Goal: Task Accomplishment & Management: Use online tool/utility

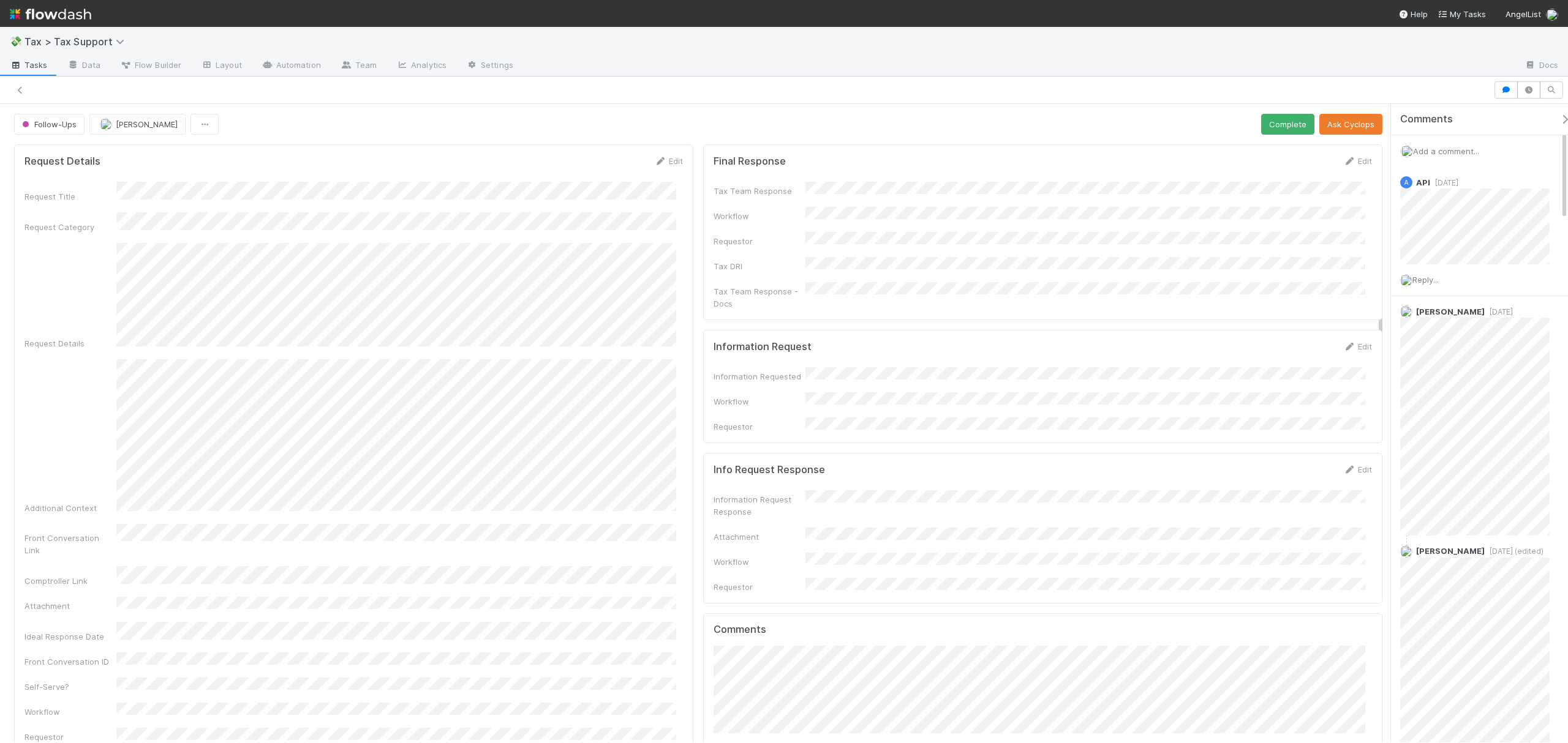
scroll to position [498, 0]
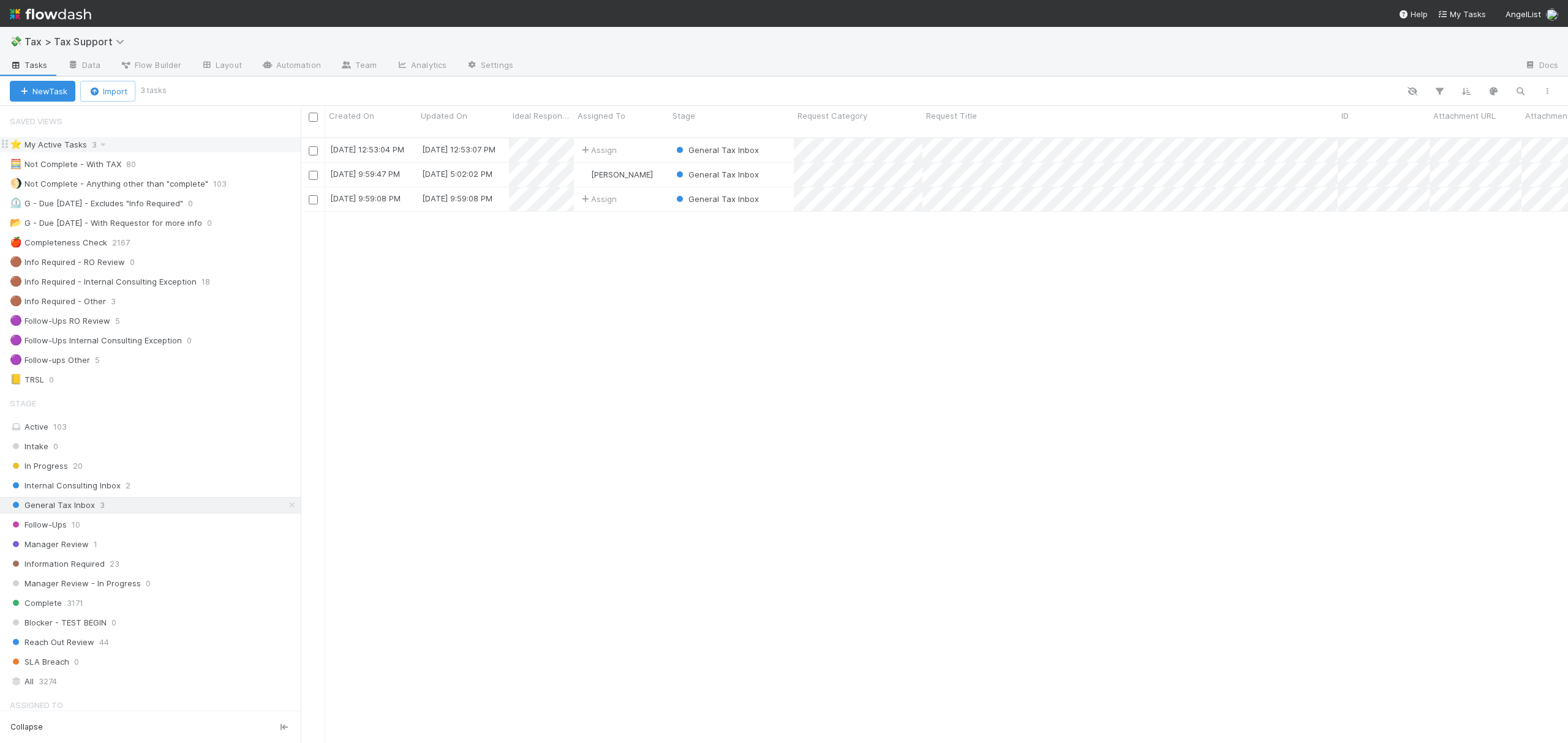
scroll to position [603, 1255]
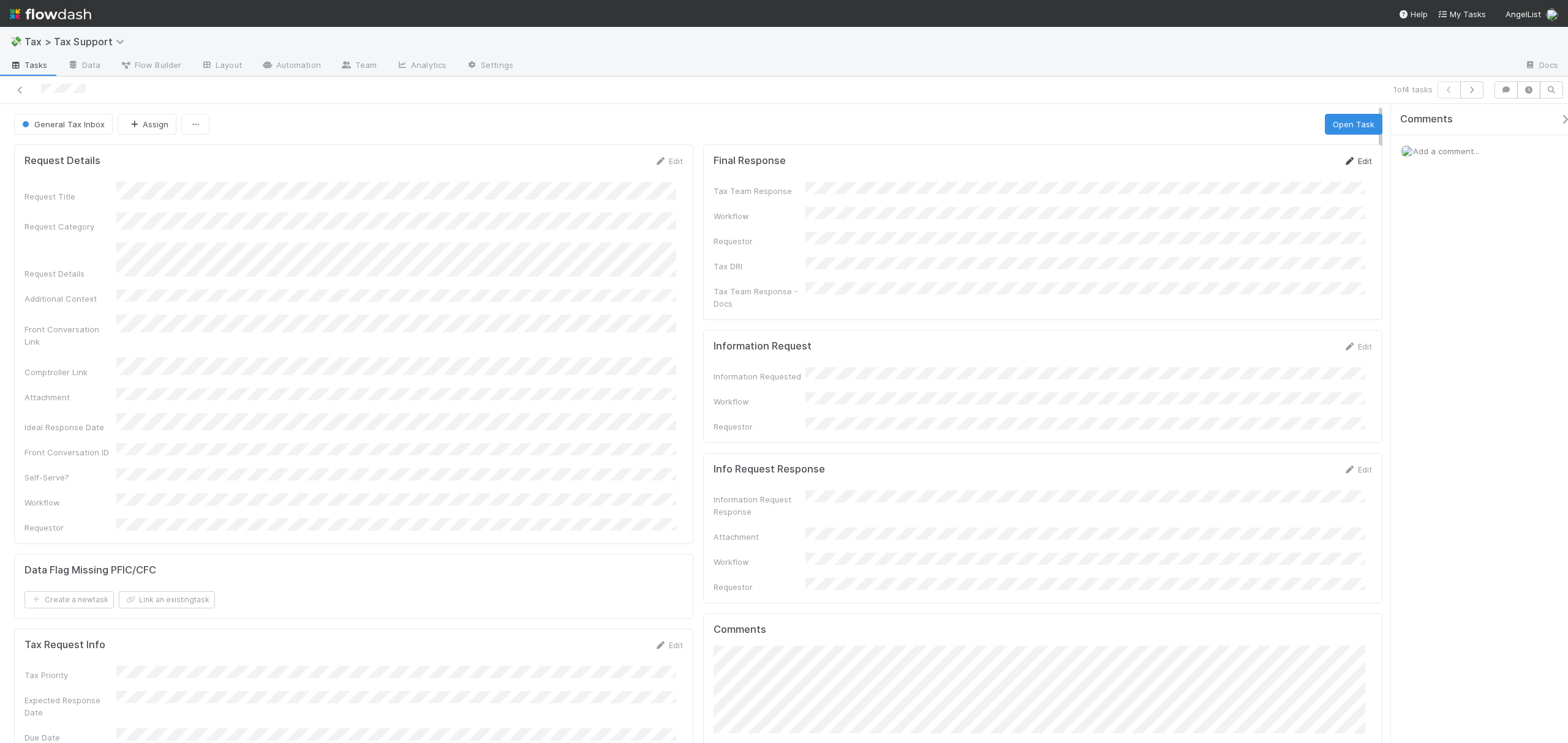
click at [1351, 158] on link "Edit" at bounding box center [1357, 161] width 29 height 10
click at [130, 132] on button "Assign" at bounding box center [147, 124] width 59 height 21
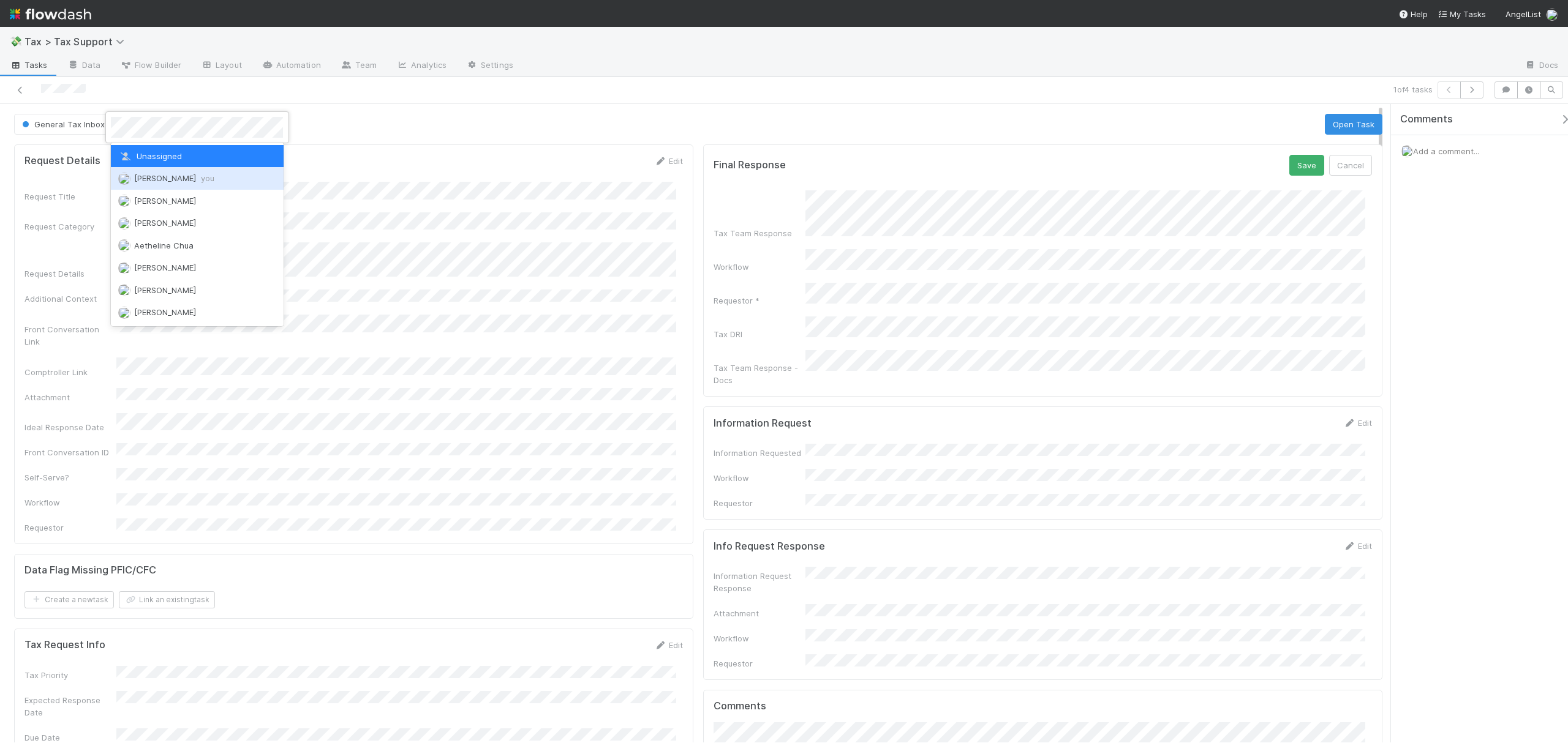
click at [159, 171] on div "[PERSON_NAME] you" at bounding box center [197, 178] width 172 height 22
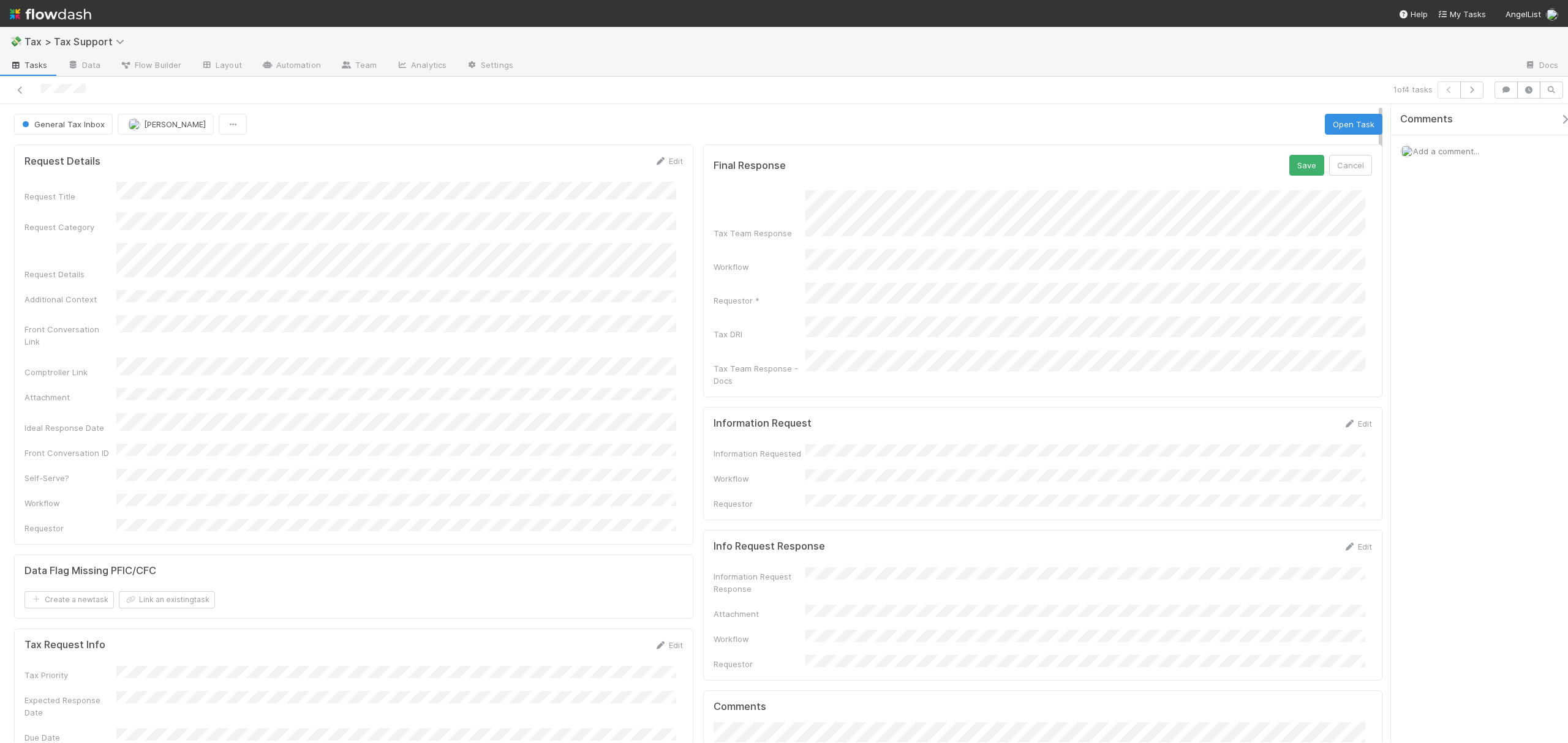
drag, startPoint x: 1379, startPoint y: 180, endPoint x: 1380, endPoint y: 140, distance: 40.0
click at [1301, 167] on button "Save" at bounding box center [1306, 165] width 35 height 21
click at [1349, 121] on button "Open Task" at bounding box center [1353, 124] width 58 height 21
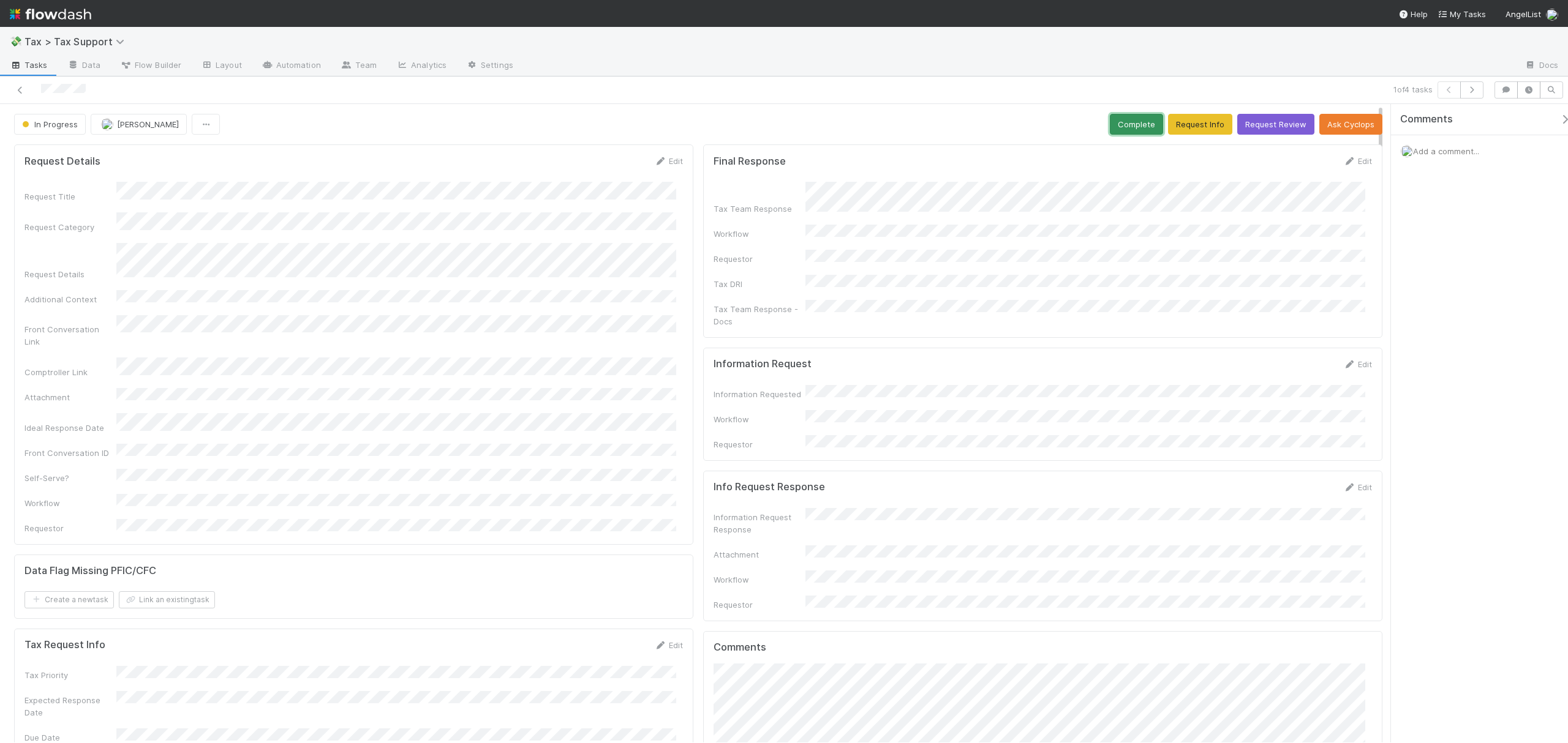
click at [1123, 127] on button "Complete" at bounding box center [1137, 124] width 53 height 21
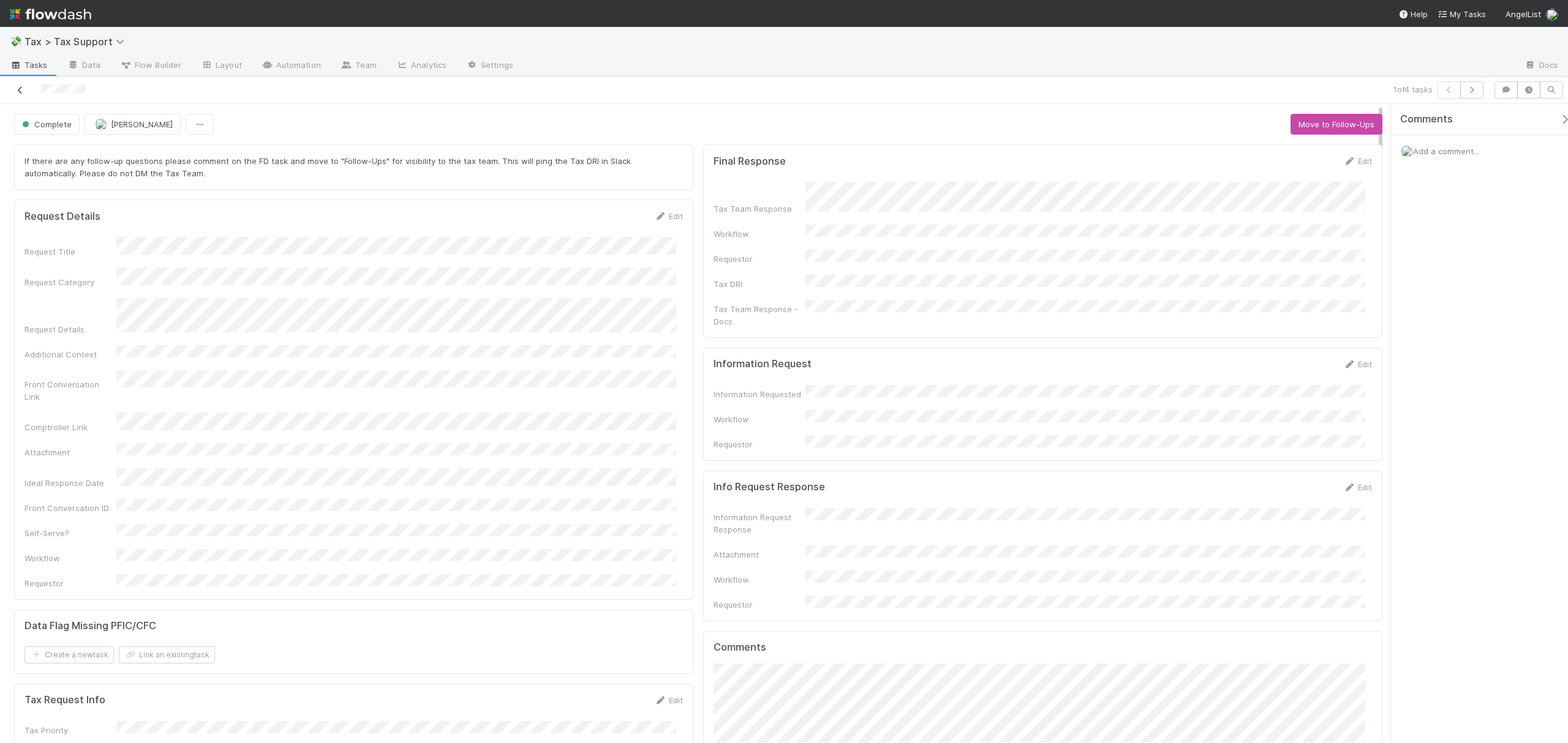
click at [21, 86] on icon at bounding box center [20, 90] width 12 height 8
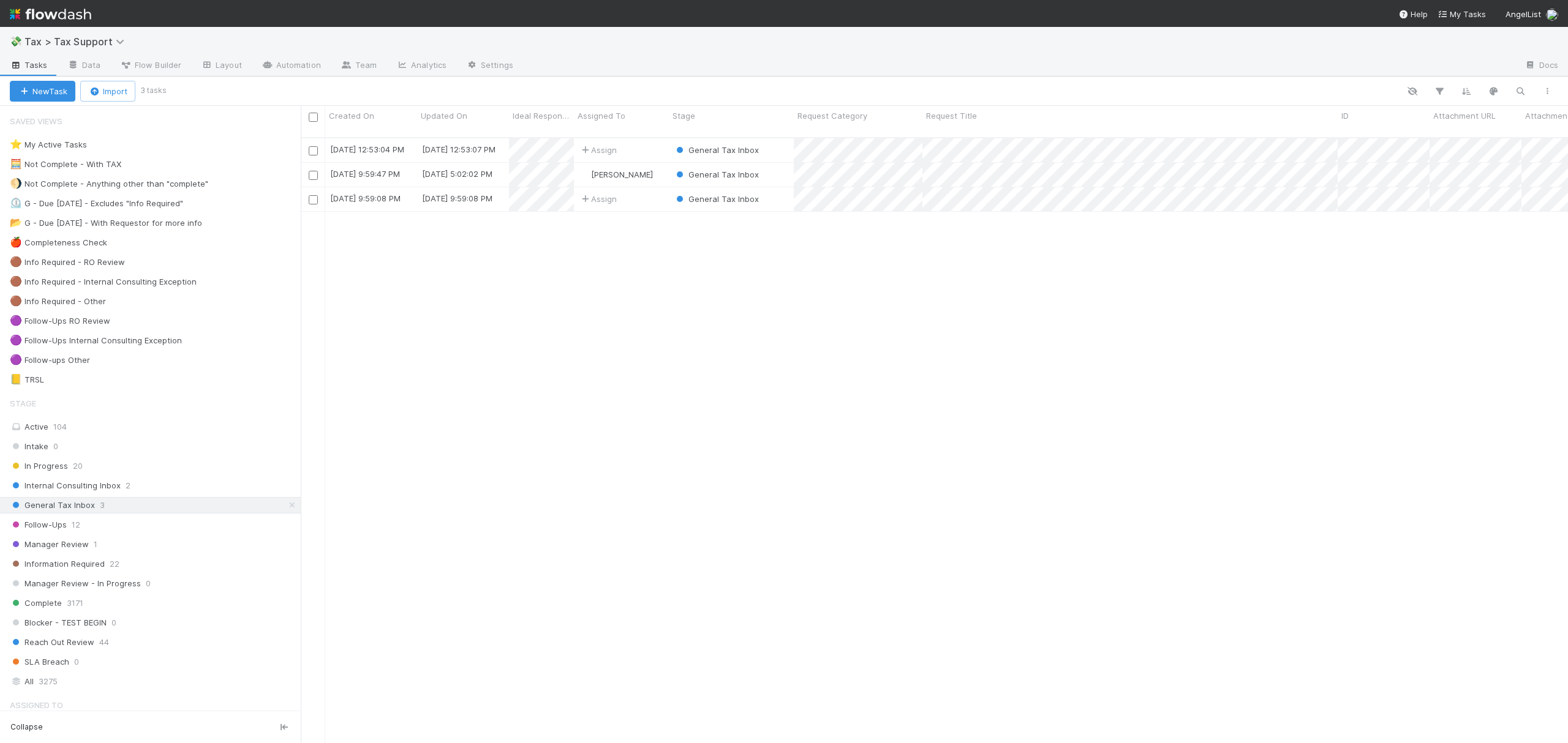
scroll to position [603, 1255]
click at [132, 361] on div "🟣 Follow-ups Other 6" at bounding box center [154, 360] width 291 height 15
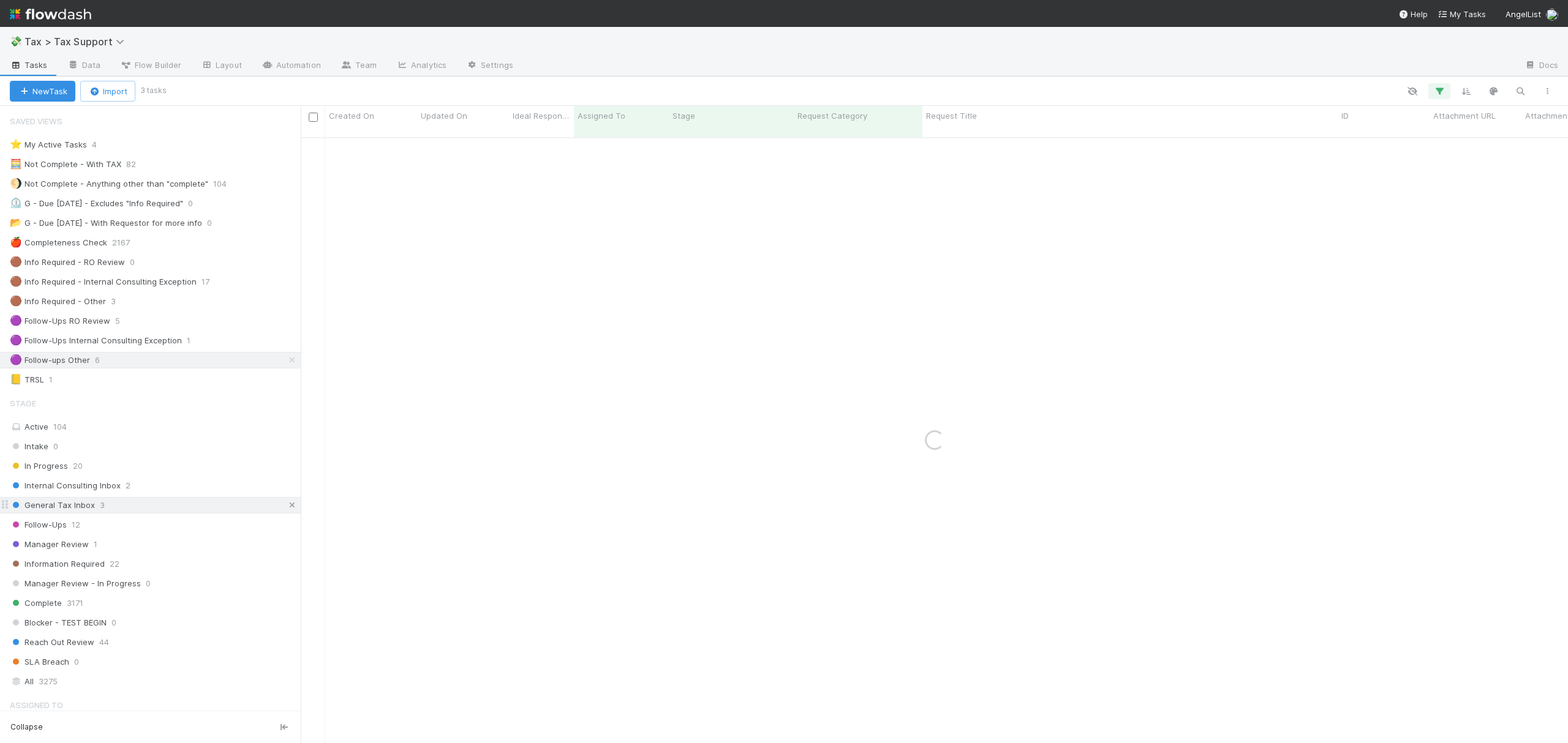
click at [286, 508] on icon at bounding box center [292, 506] width 12 height 8
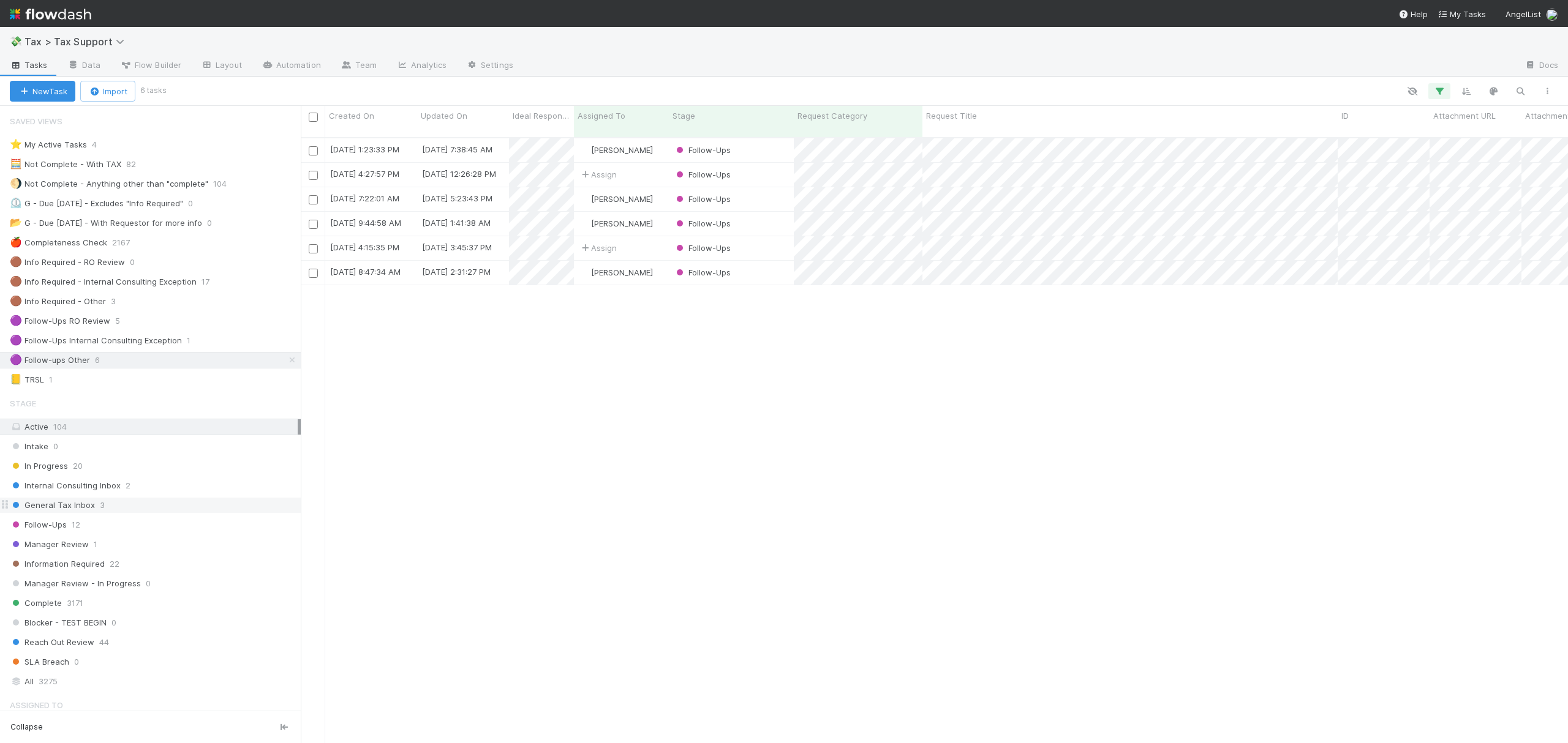
scroll to position [603, 1255]
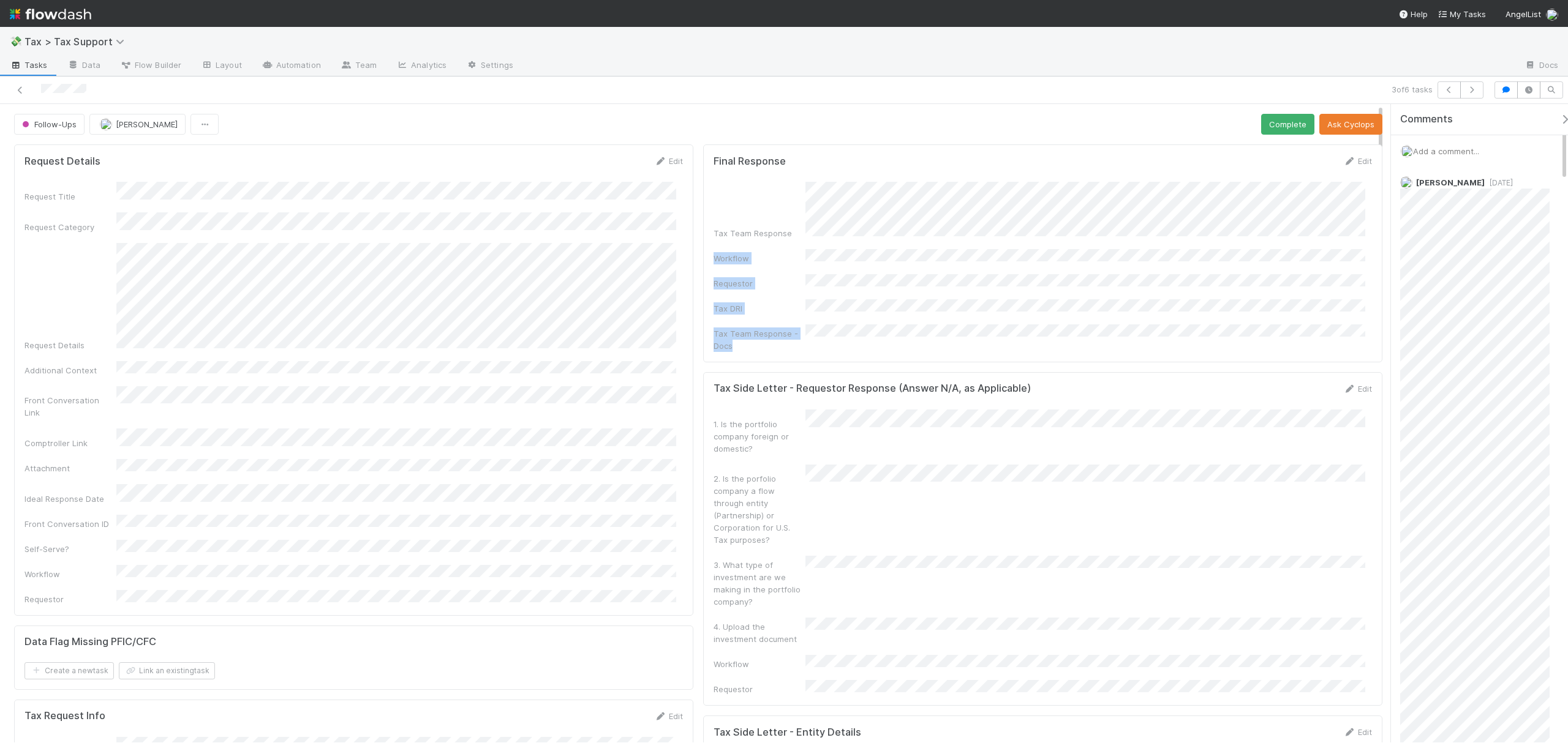
drag, startPoint x: 1377, startPoint y: 197, endPoint x: 1382, endPoint y: 307, distance: 110.1
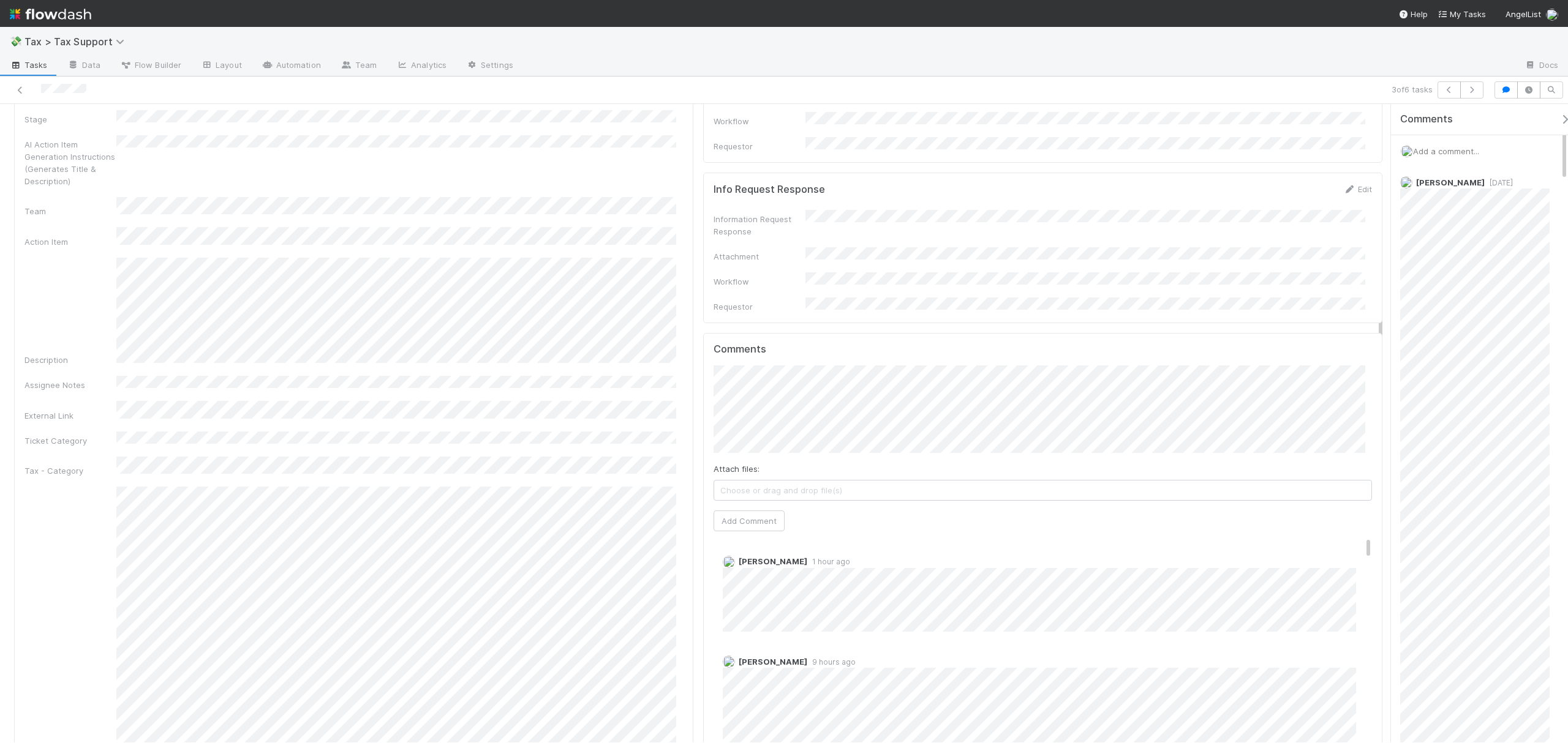
scroll to position [1191, 0]
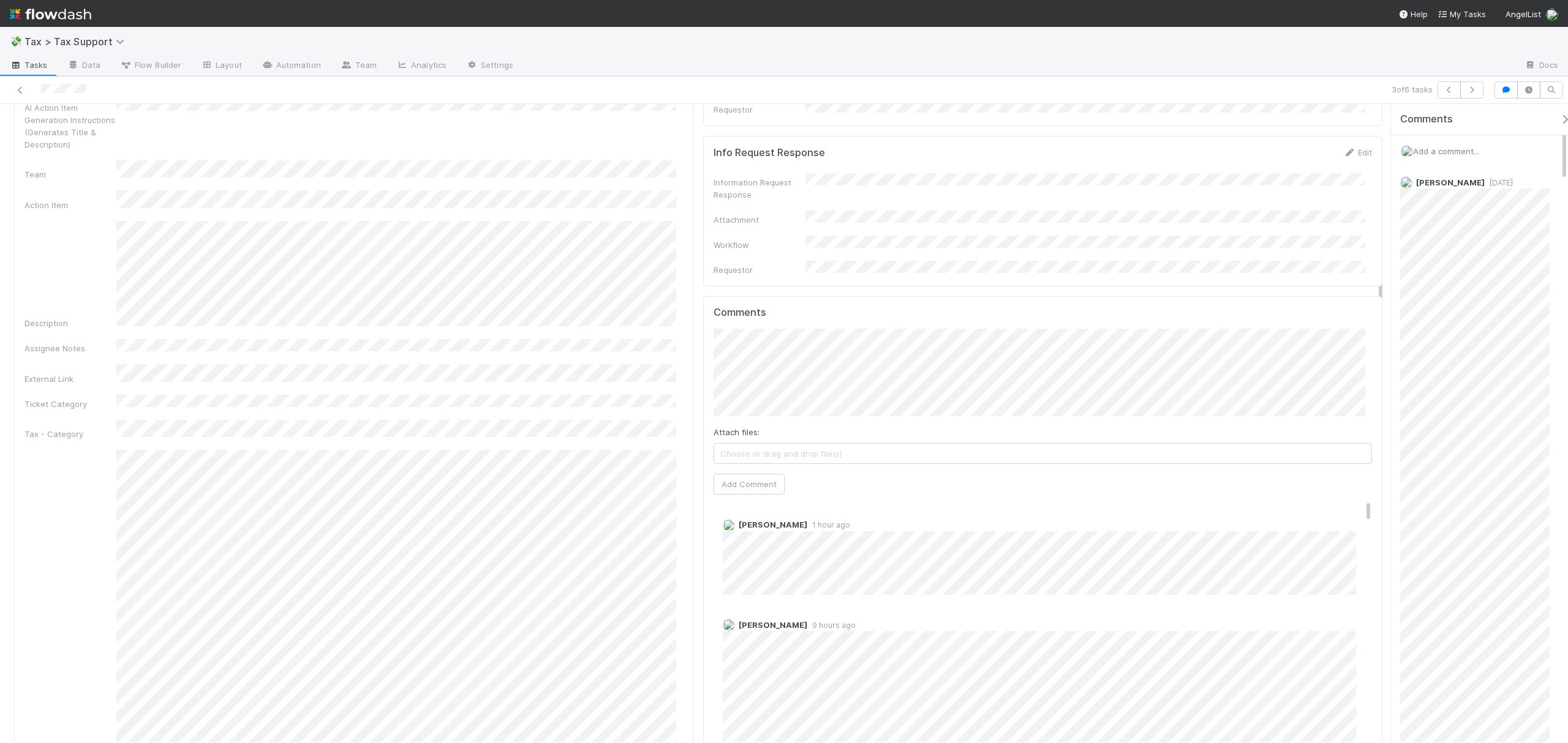
drag, startPoint x: 1380, startPoint y: 226, endPoint x: 1377, endPoint y: 299, distance: 73.1
drag, startPoint x: 1357, startPoint y: 398, endPoint x: 1367, endPoint y: 350, distance: 49.0
click at [1367, 358] on div "Comments Attach files: Choose or drag and drop file(s) Add Comment [PERSON_NAME…" at bounding box center [1043, 526] width 679 height 459
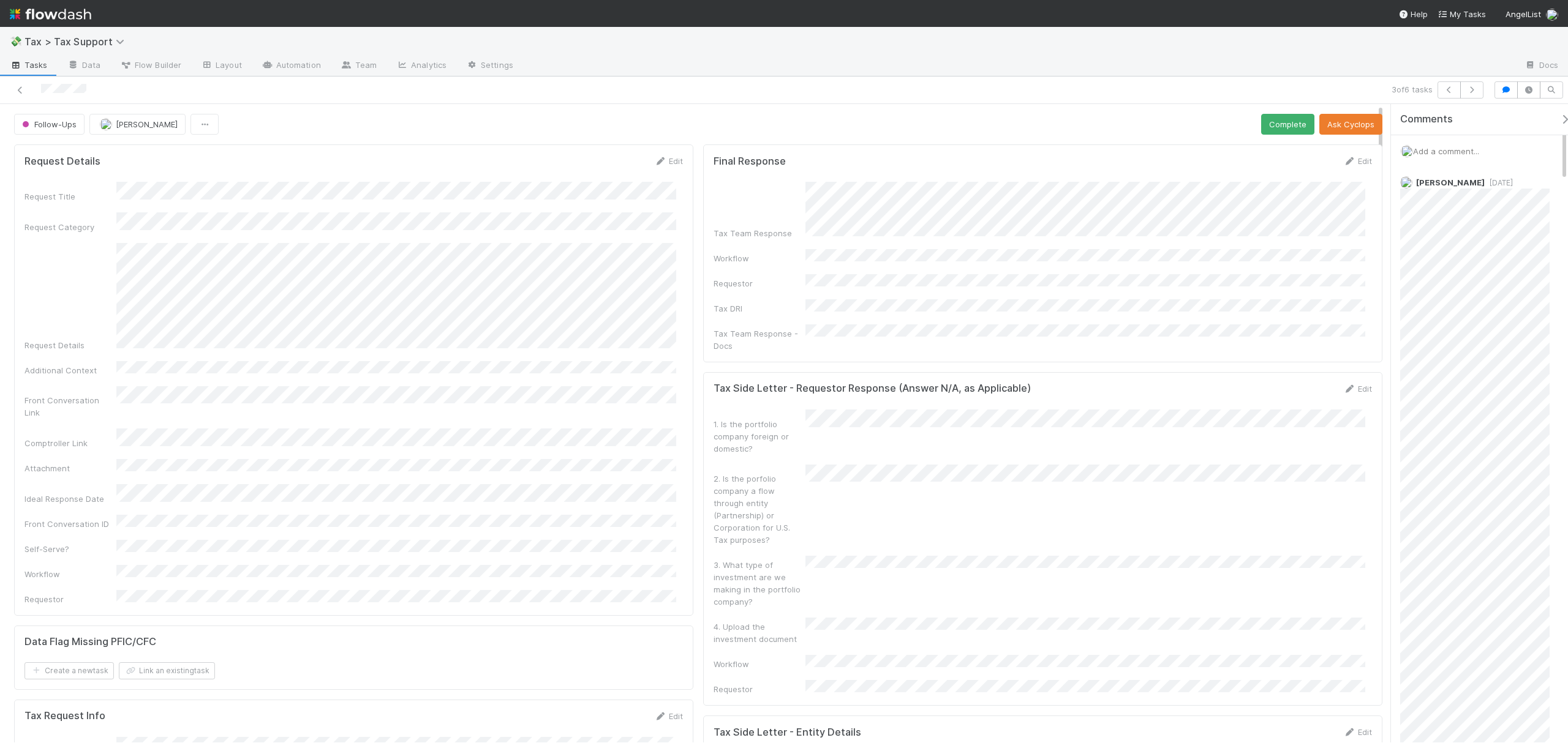
drag, startPoint x: 1380, startPoint y: 320, endPoint x: 1365, endPoint y: 81, distance: 239.5
click at [1369, 82] on div "3 of 6 tasks Follow-Ups [PERSON_NAME] Complete Ask Cyclops Request Details Edit…" at bounding box center [784, 410] width 1568 height 667
click at [24, 90] on icon at bounding box center [20, 90] width 12 height 8
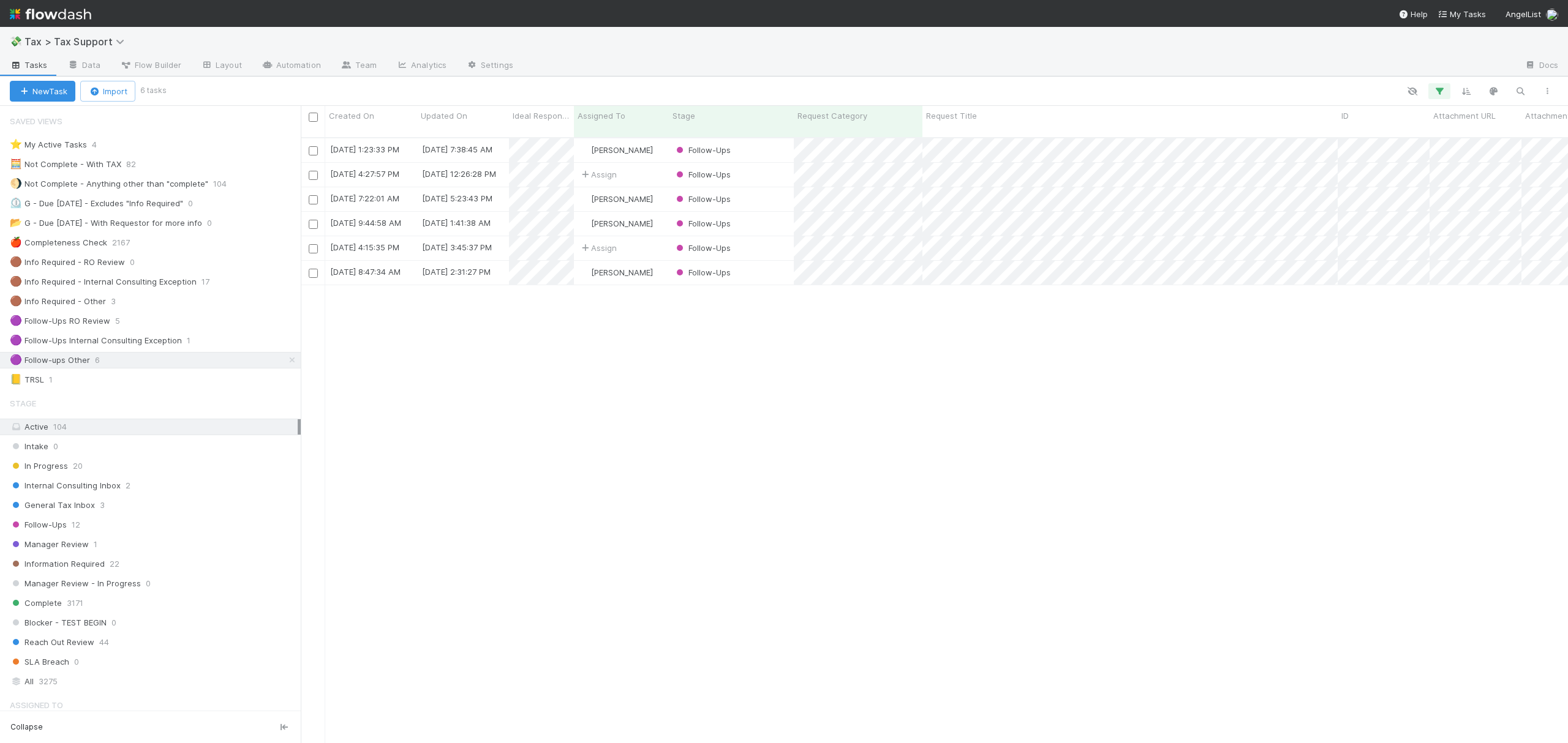
scroll to position [603, 1255]
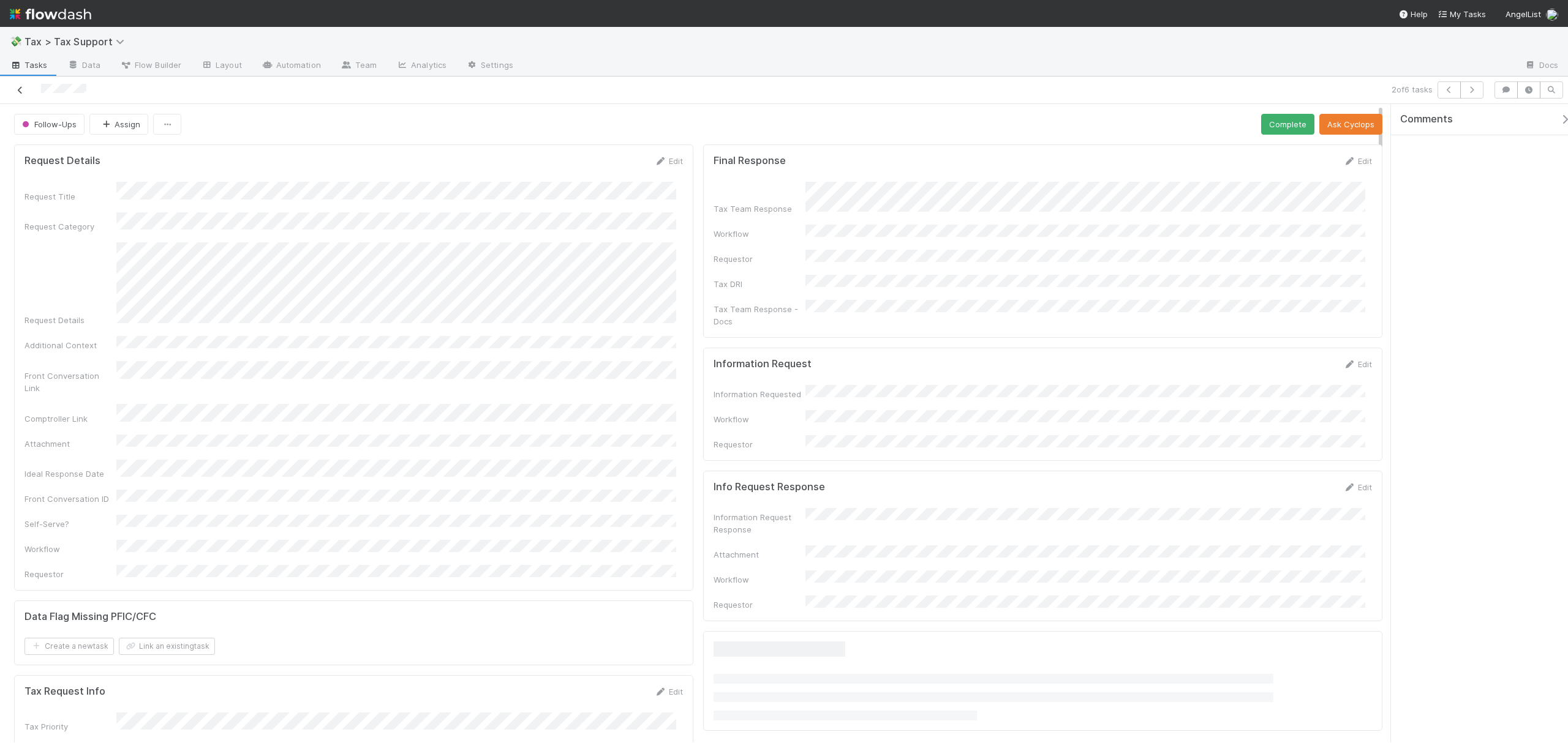
click at [18, 89] on icon at bounding box center [20, 90] width 12 height 8
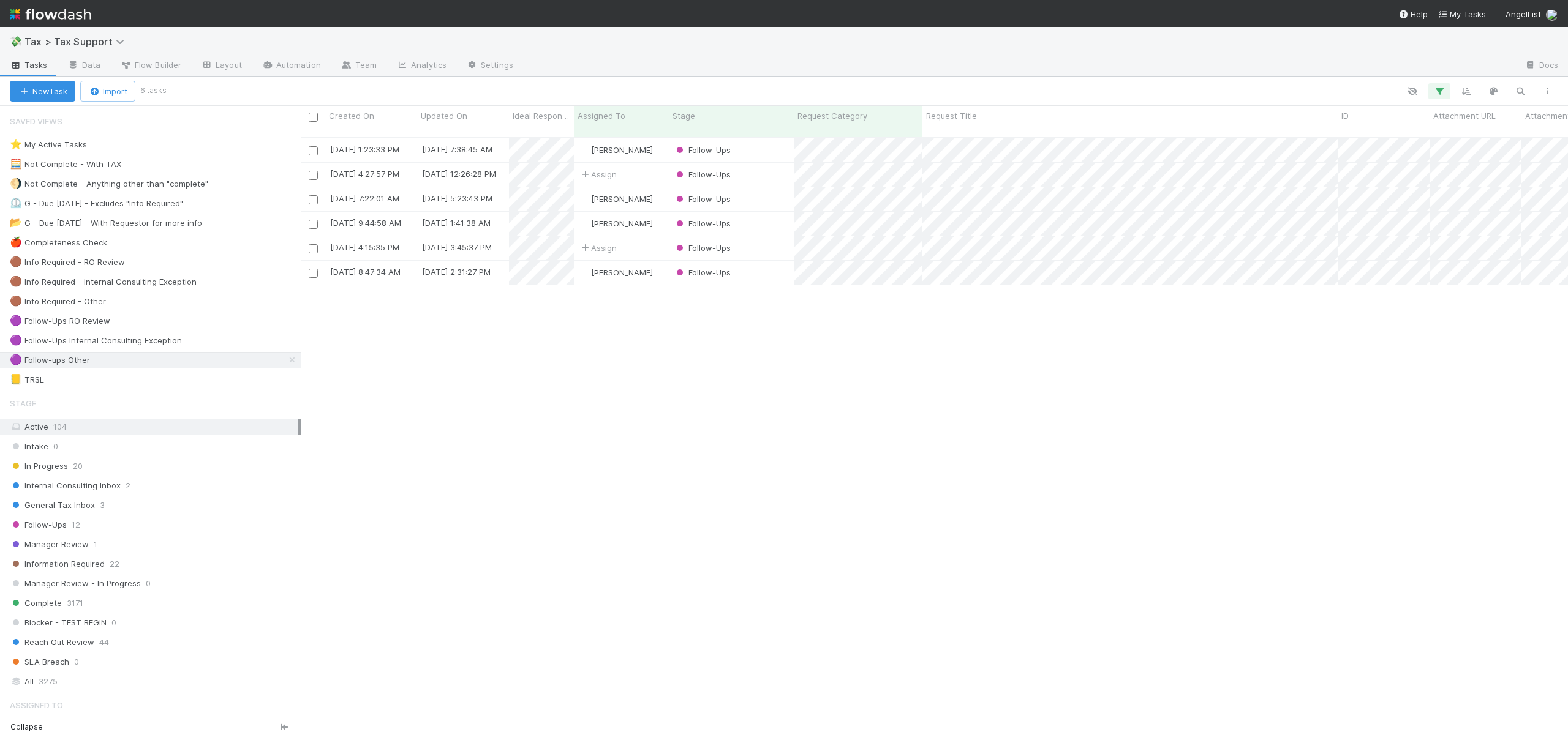
scroll to position [603, 1255]
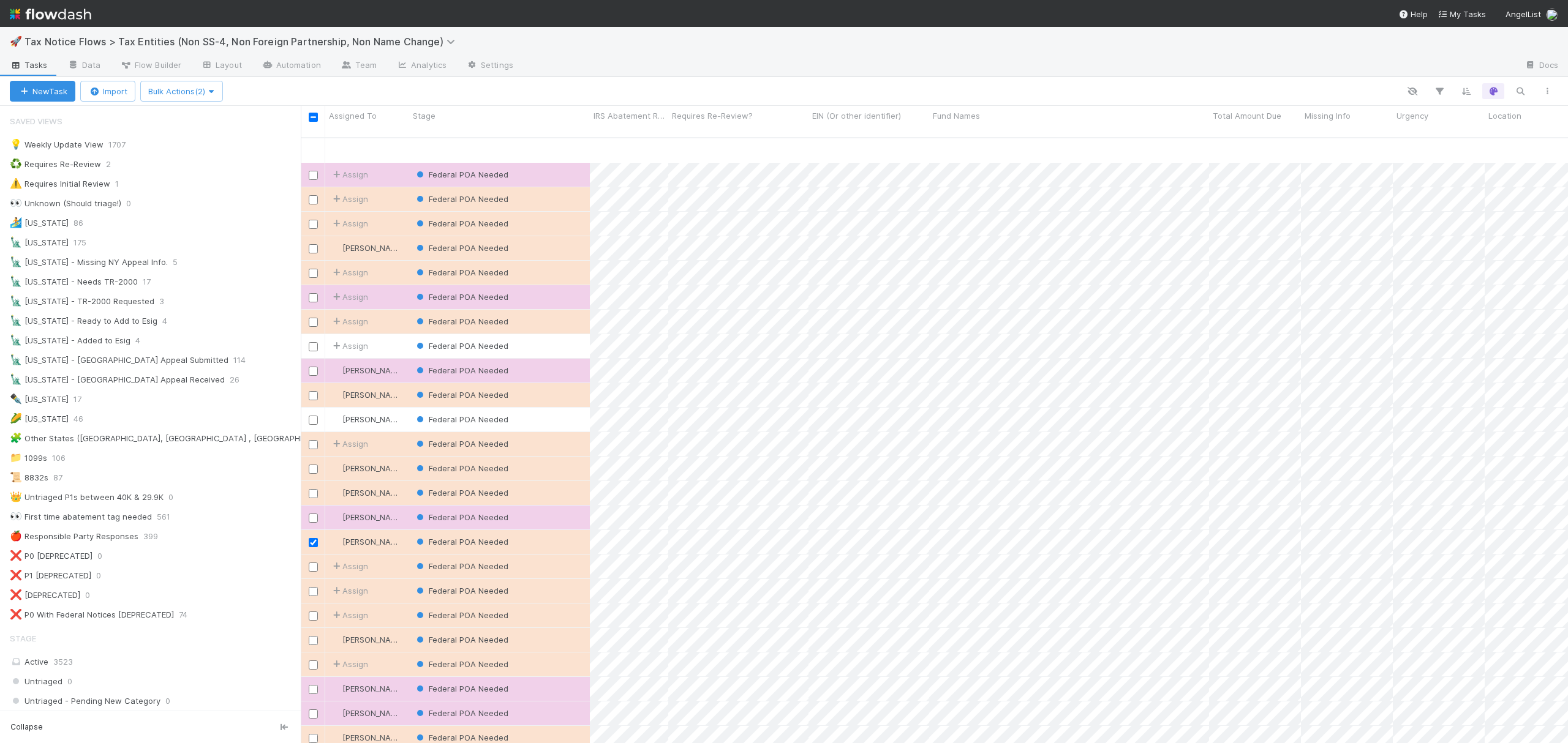
scroll to position [603, 1255]
